Goal: Information Seeking & Learning: Learn about a topic

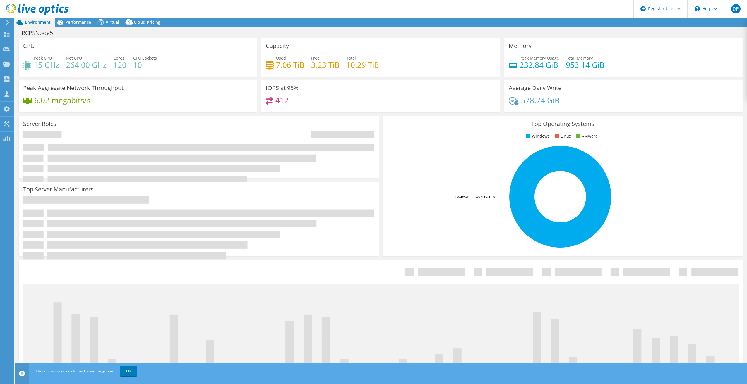
select select "USD"
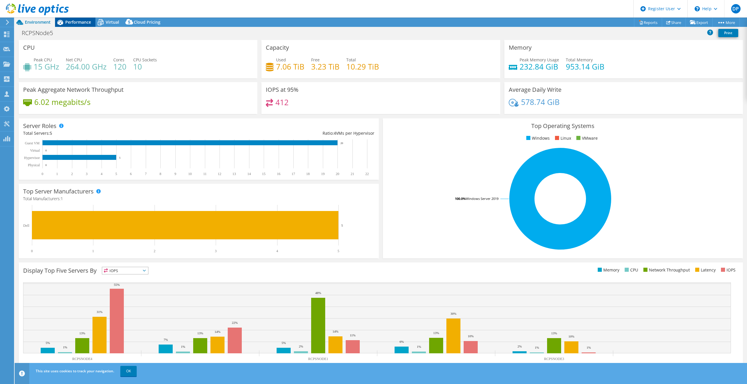
click at [82, 25] on div "Performance" at bounding box center [75, 22] width 40 height 9
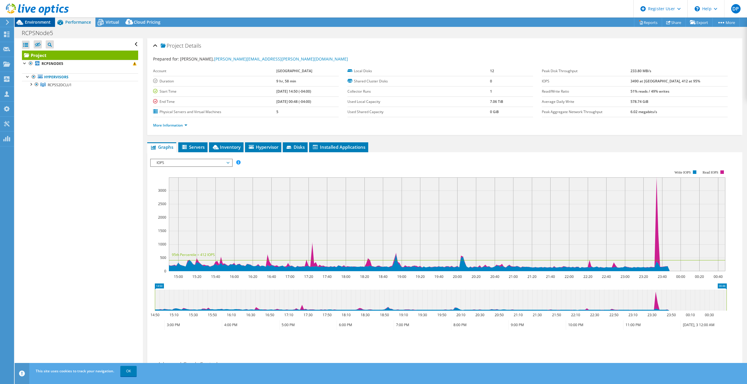
click at [39, 22] on span "Environment" at bounding box center [38, 22] width 26 height 6
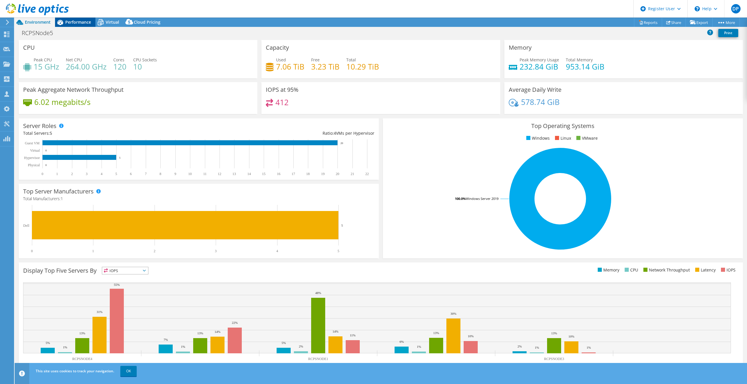
click at [77, 21] on span "Performance" at bounding box center [78, 22] width 26 height 6
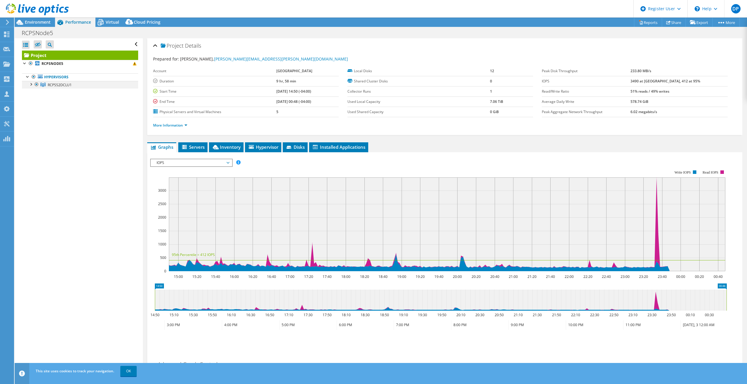
click at [33, 83] on div at bounding box center [31, 84] width 6 height 6
click at [29, 83] on div at bounding box center [31, 84] width 6 height 6
click at [28, 74] on div at bounding box center [28, 76] width 6 height 6
click at [27, 77] on div at bounding box center [28, 76] width 6 height 6
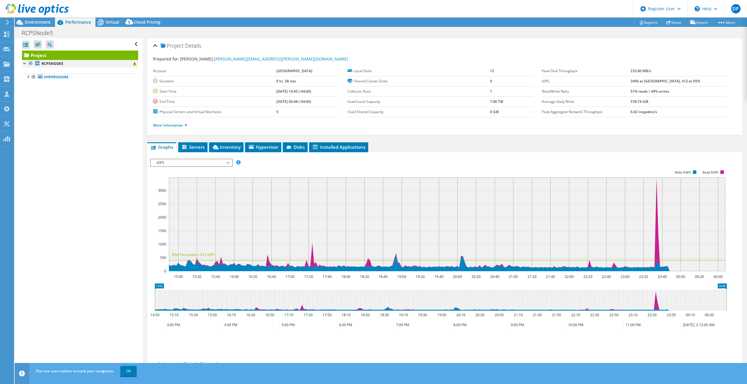
click at [26, 62] on div at bounding box center [25, 63] width 6 height 6
click at [26, 63] on div at bounding box center [25, 63] width 6 height 6
click at [40, 19] on div at bounding box center [34, 10] width 69 height 20
click at [52, 54] on link "Project" at bounding box center [80, 55] width 116 height 9
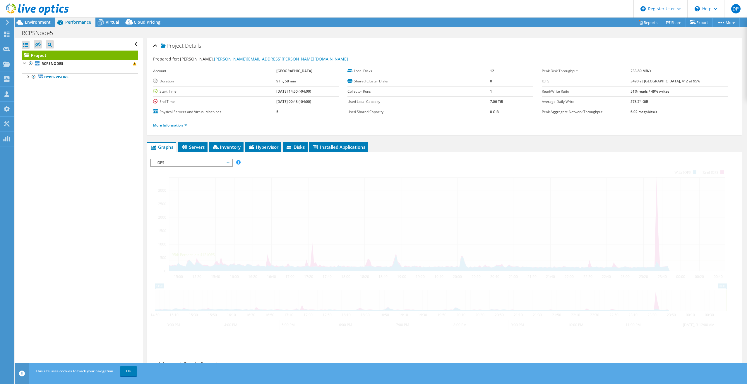
click at [52, 54] on link "Project" at bounding box center [80, 55] width 116 height 9
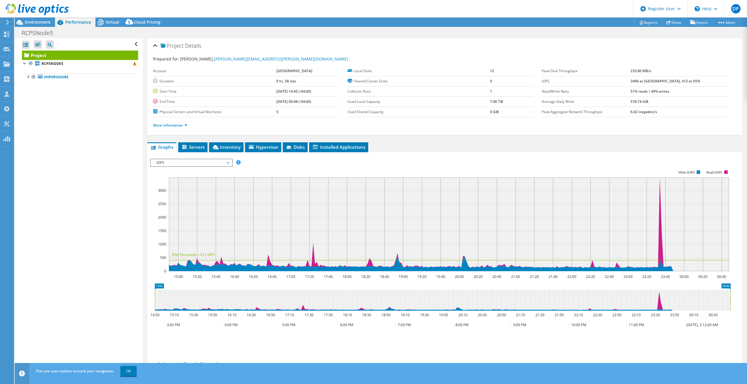
click at [34, 18] on div at bounding box center [34, 10] width 69 height 20
click at [39, 25] on div "Environment" at bounding box center [35, 22] width 40 height 9
